Goal: Task Accomplishment & Management: Complete application form

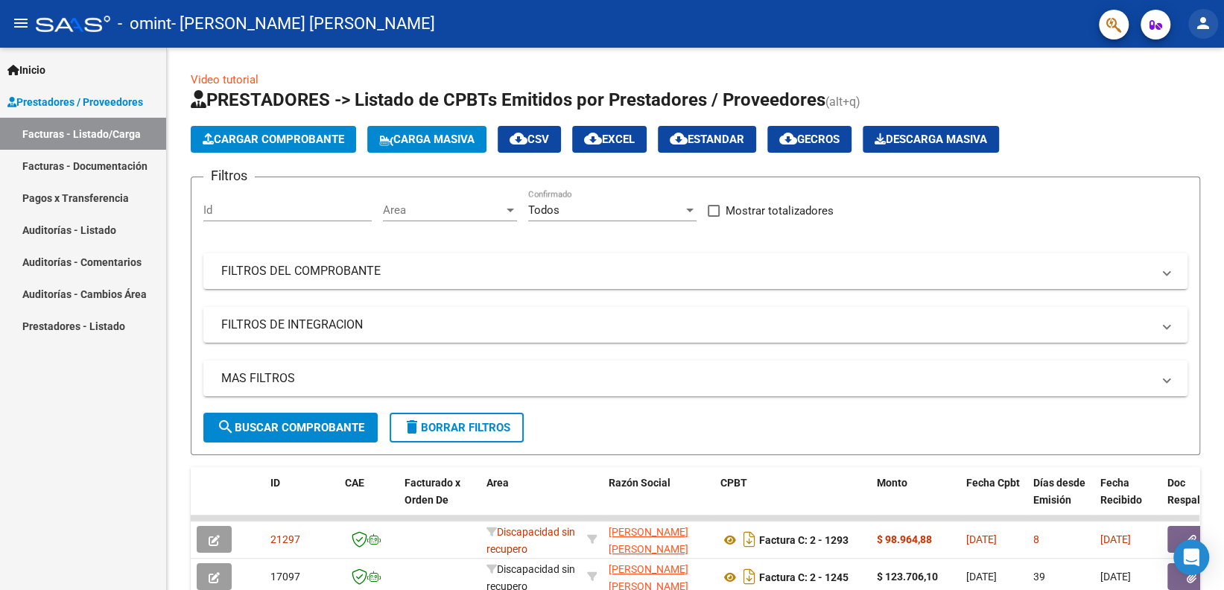
click at [1204, 19] on mat-icon "person" at bounding box center [1204, 23] width 18 height 18
click at [1170, 101] on button "exit_to_app Salir" at bounding box center [1173, 98] width 91 height 36
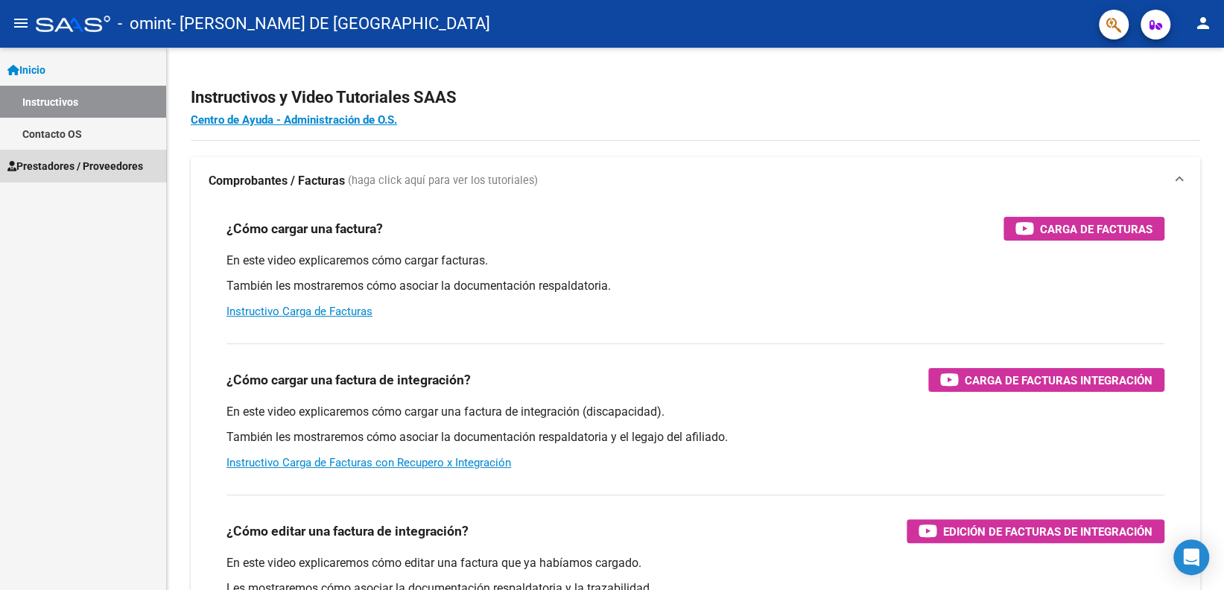
click at [96, 164] on span "Prestadores / Proveedores" at bounding box center [75, 166] width 136 height 16
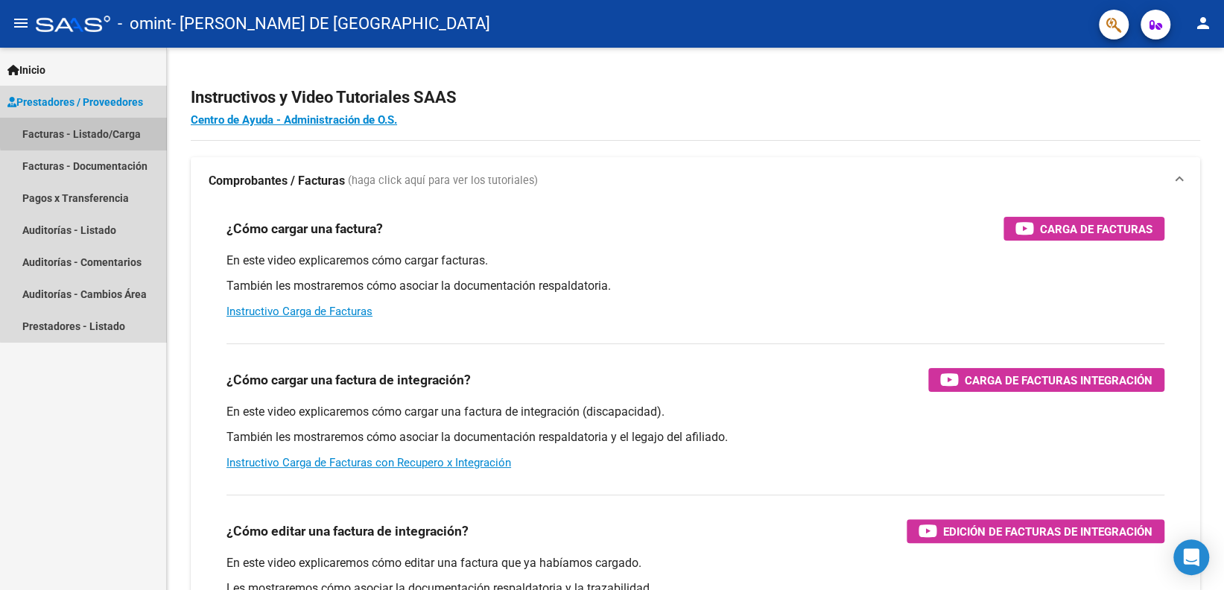
click at [99, 131] on link "Facturas - Listado/Carga" at bounding box center [83, 134] width 166 height 32
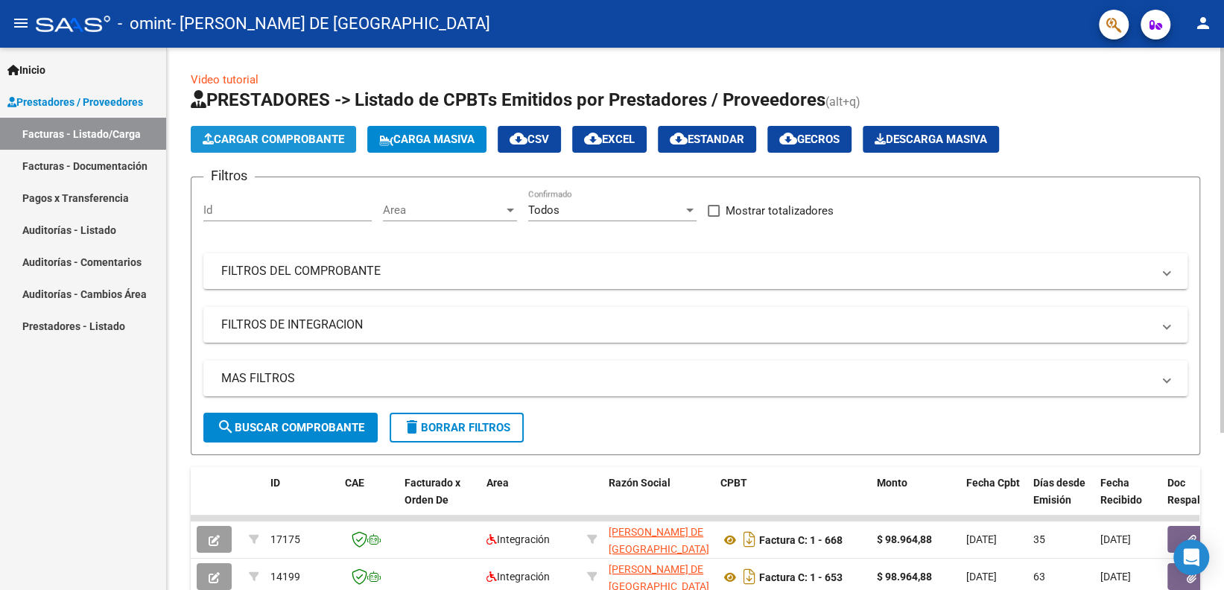
click at [214, 136] on span "Cargar Comprobante" at bounding box center [274, 139] width 142 height 13
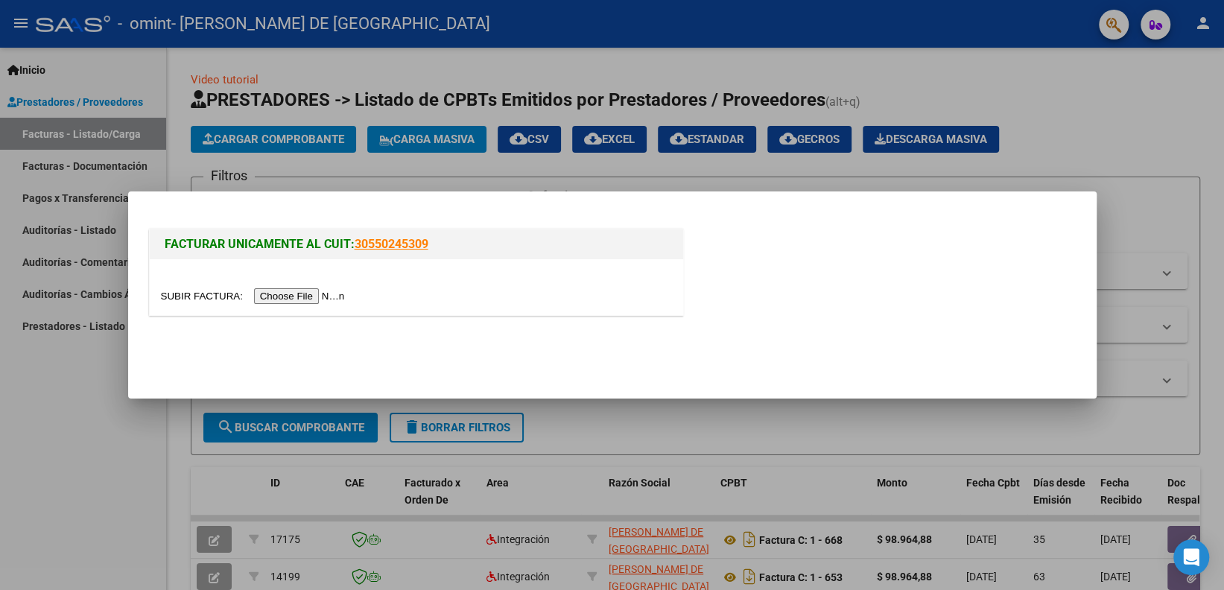
click at [300, 289] on input "file" at bounding box center [255, 296] width 189 height 16
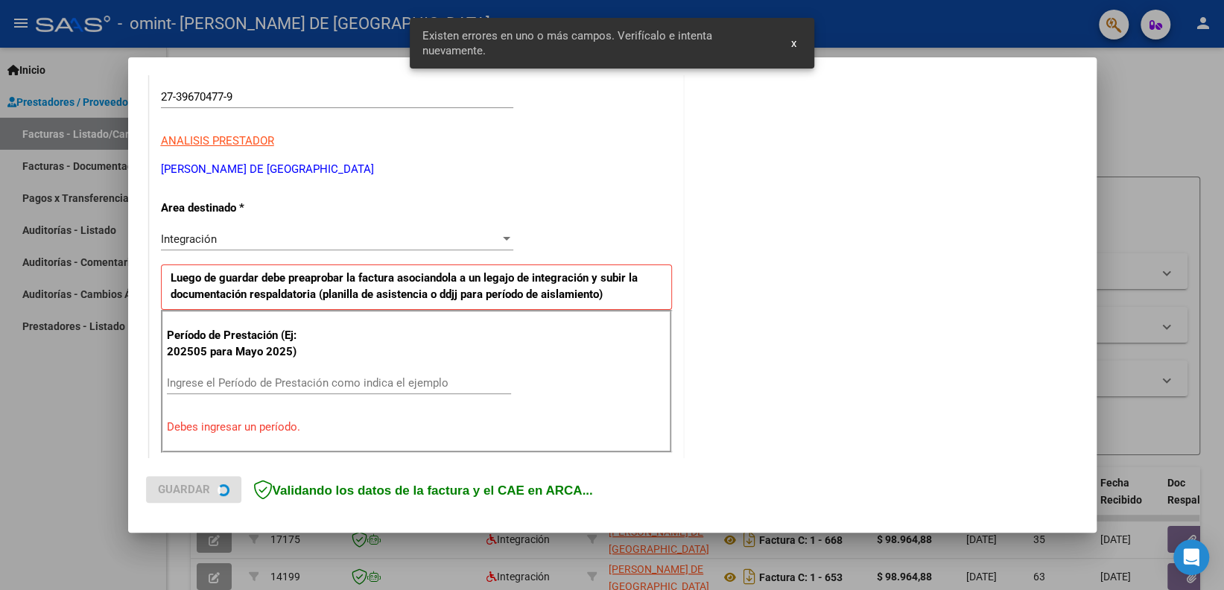
scroll to position [298, 0]
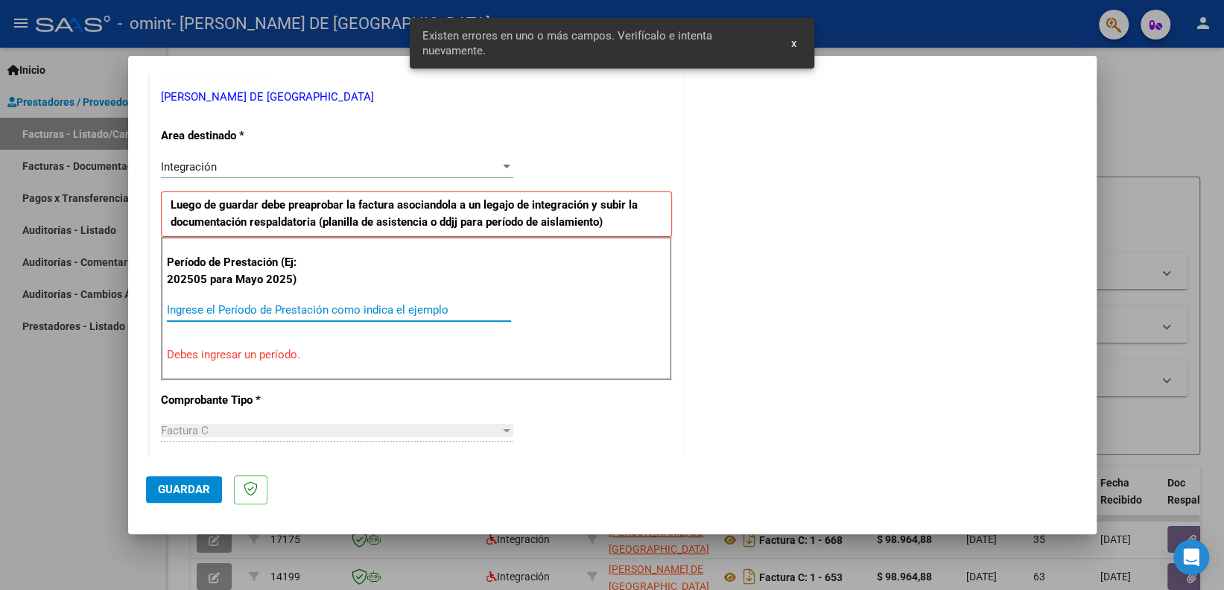
click at [358, 309] on input "Ingrese el Período de Prestación como indica el ejemplo" at bounding box center [339, 309] width 344 height 13
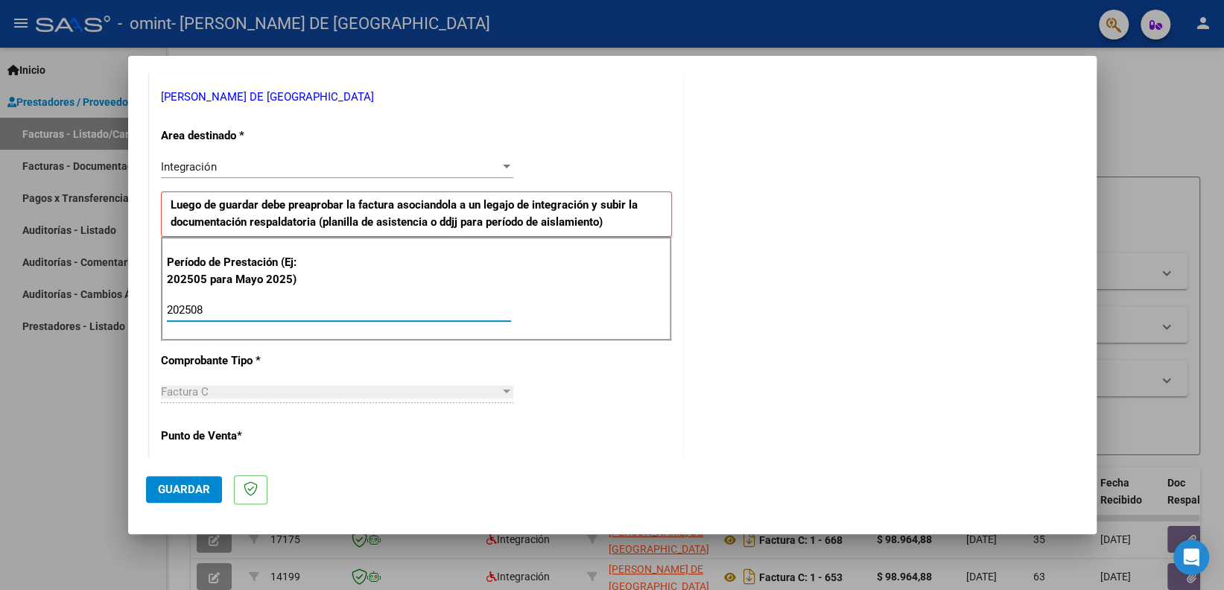
type input "202508"
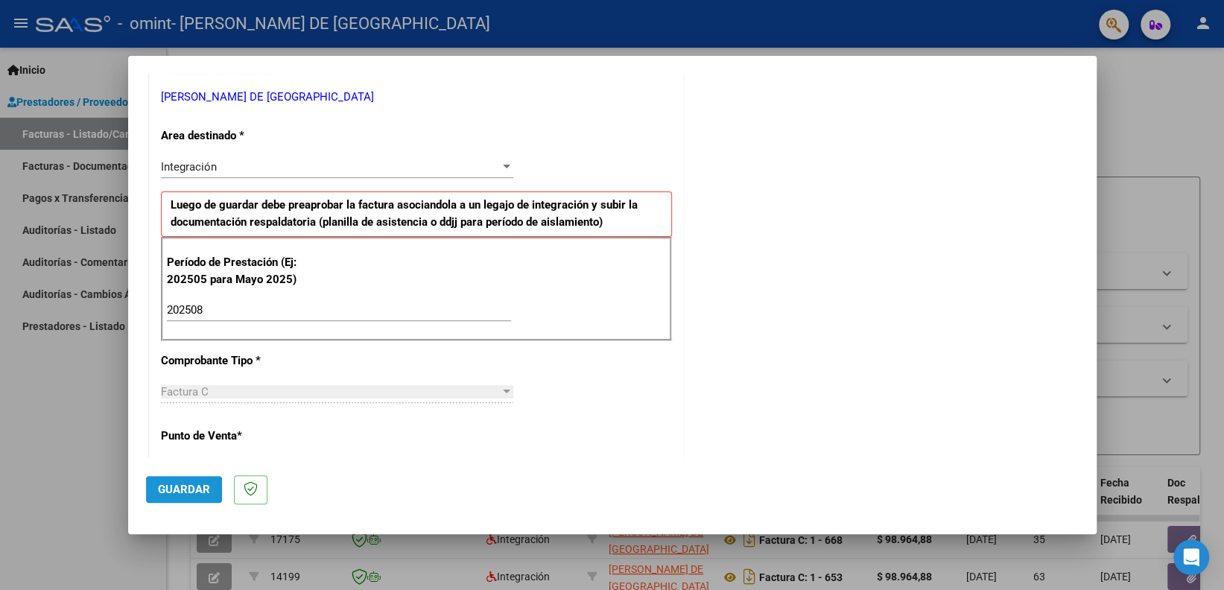
click at [185, 498] on button "Guardar" at bounding box center [184, 489] width 76 height 27
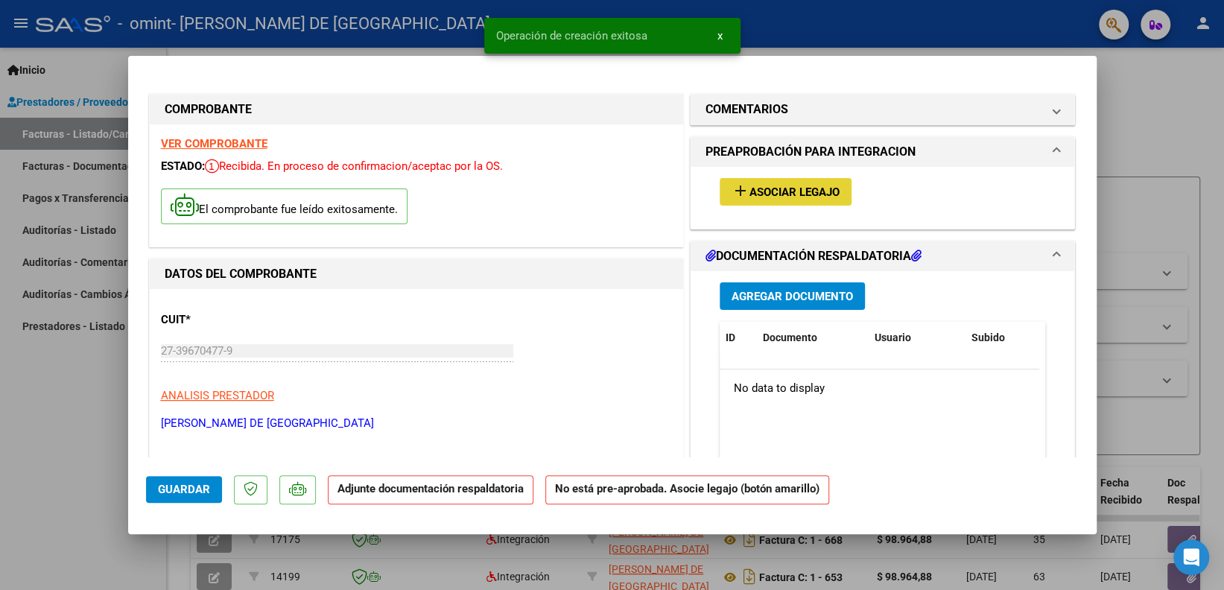
click at [775, 178] on button "add Asociar Legajo" at bounding box center [786, 192] width 132 height 28
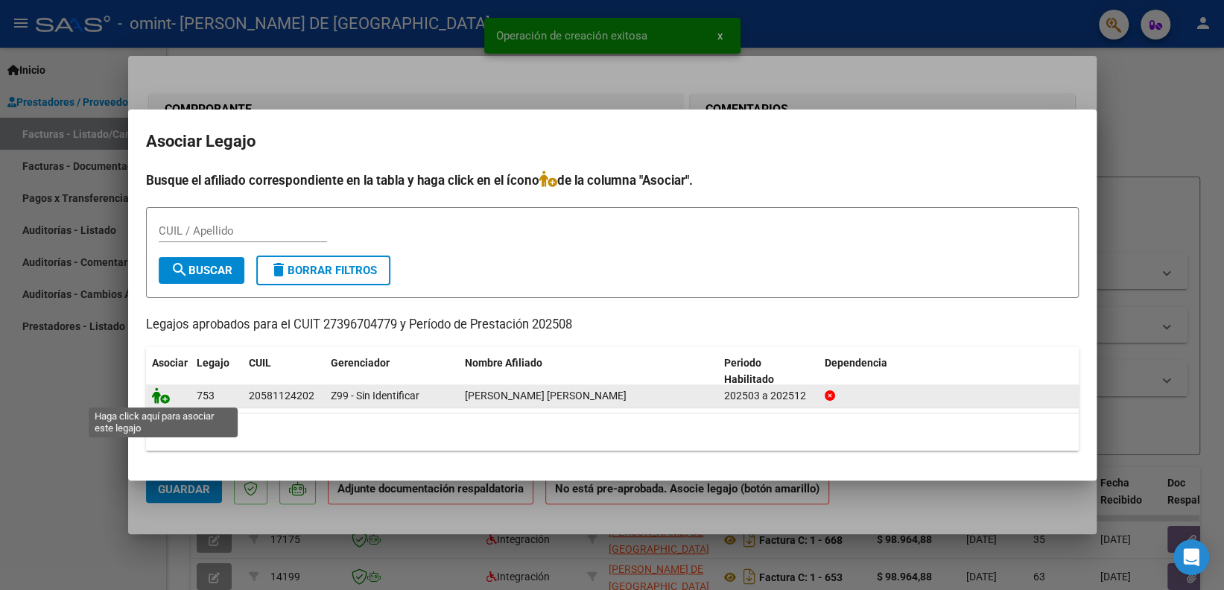
click at [156, 401] on icon at bounding box center [161, 396] width 18 height 16
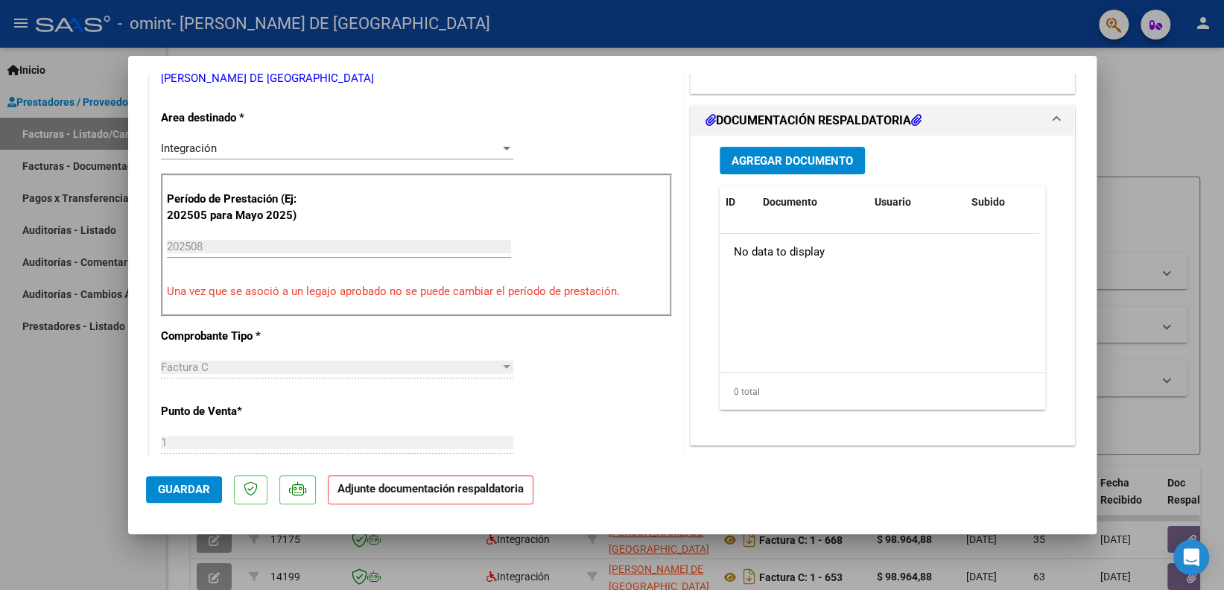
scroll to position [353, 0]
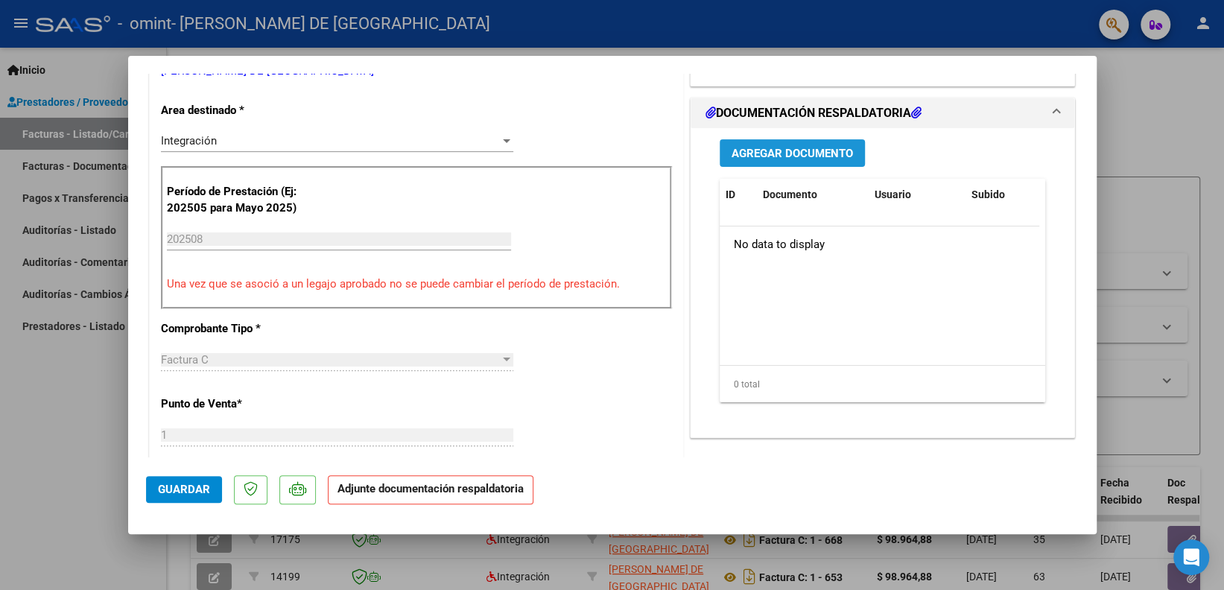
click at [789, 159] on button "Agregar Documento" at bounding box center [792, 153] width 145 height 28
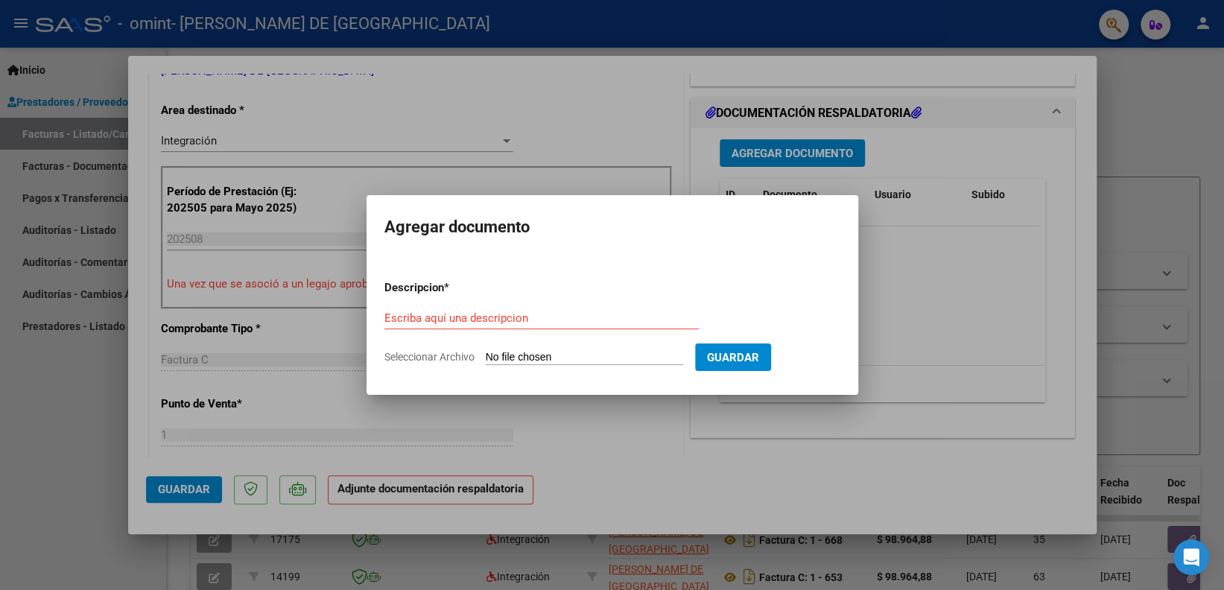
click at [604, 305] on form "Descripcion * Escriba aquí una descripcion Seleccionar Archivo Guardar" at bounding box center [613, 322] width 456 height 109
click at [581, 320] on input "Escriba aquí una descripcion" at bounding box center [542, 318] width 314 height 13
type input "Planilla de asistencia"
click at [529, 356] on input "Seleccionar Archivo" at bounding box center [584, 358] width 197 height 14
type input "C:\fakepath\Asistencia Gio [PERSON_NAME].pdf"
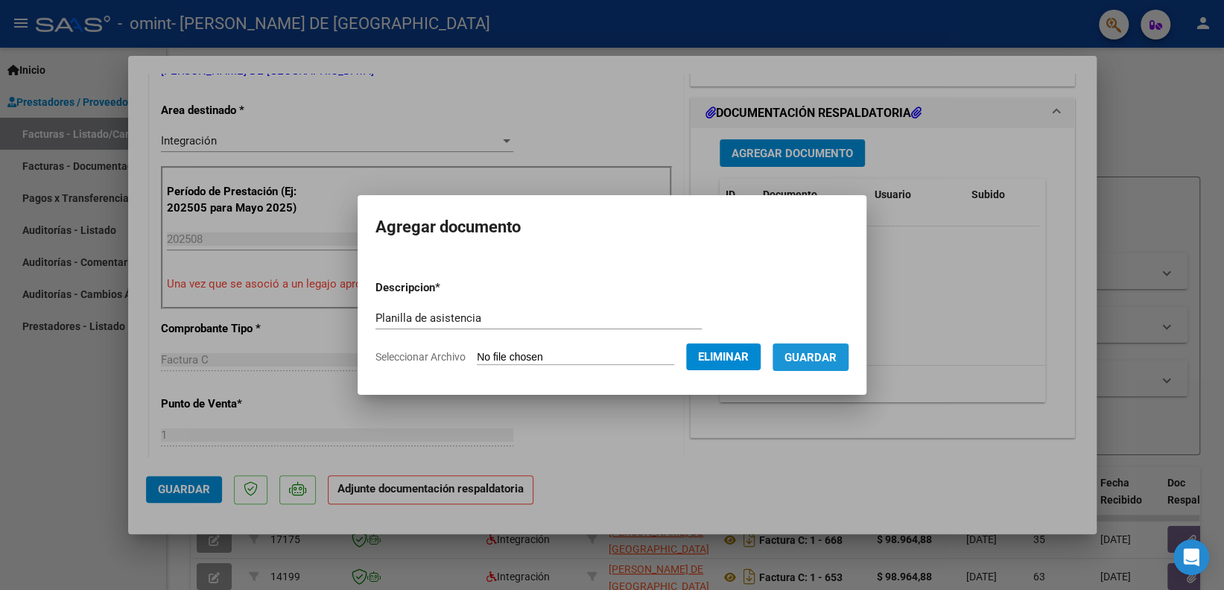
click at [837, 353] on span "Guardar" at bounding box center [811, 357] width 52 height 13
